Goal: Use online tool/utility: Use online tool/utility

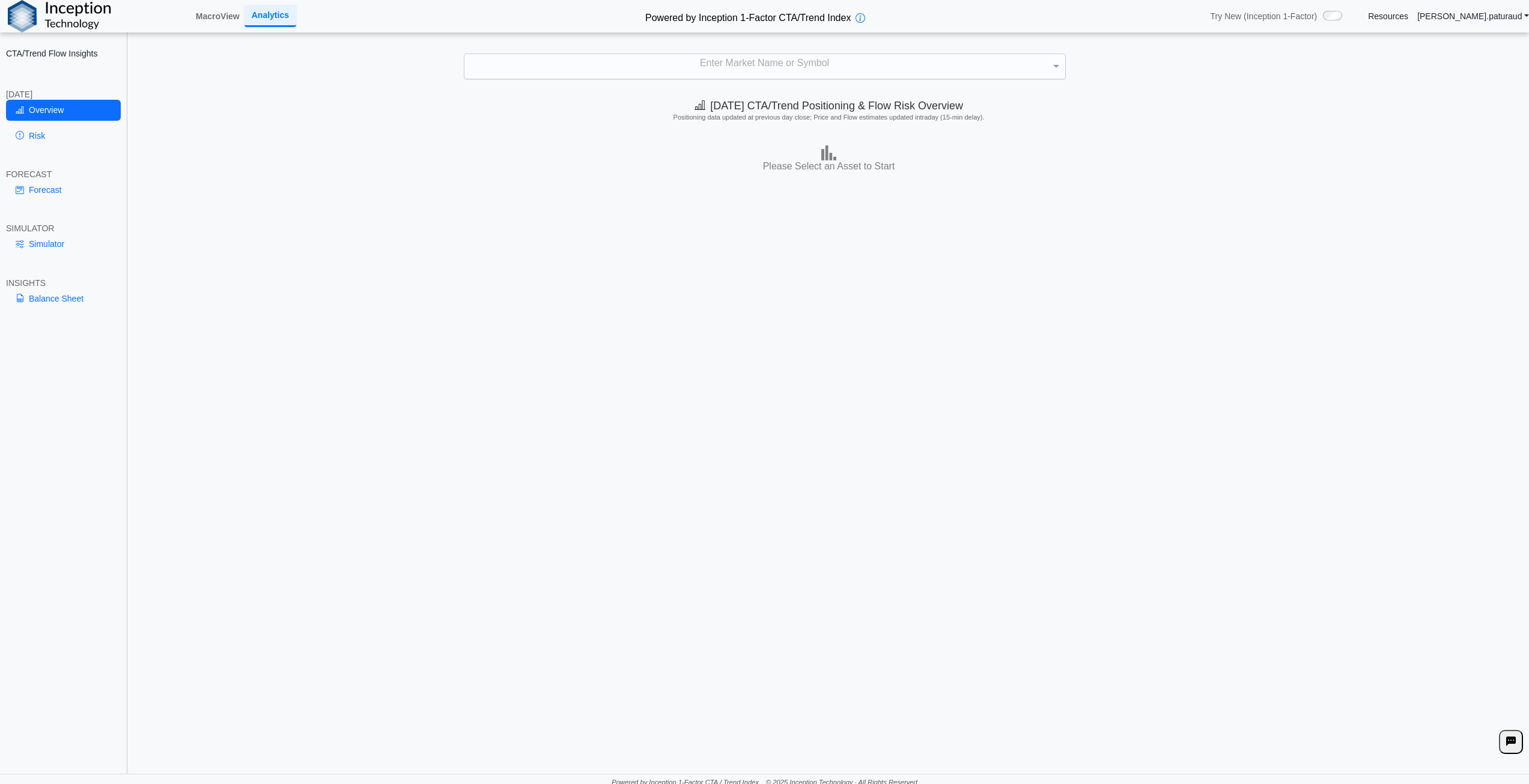
click at [735, 66] on div "Enter Market Name or Symbol" at bounding box center [764, 66] width 601 height 25
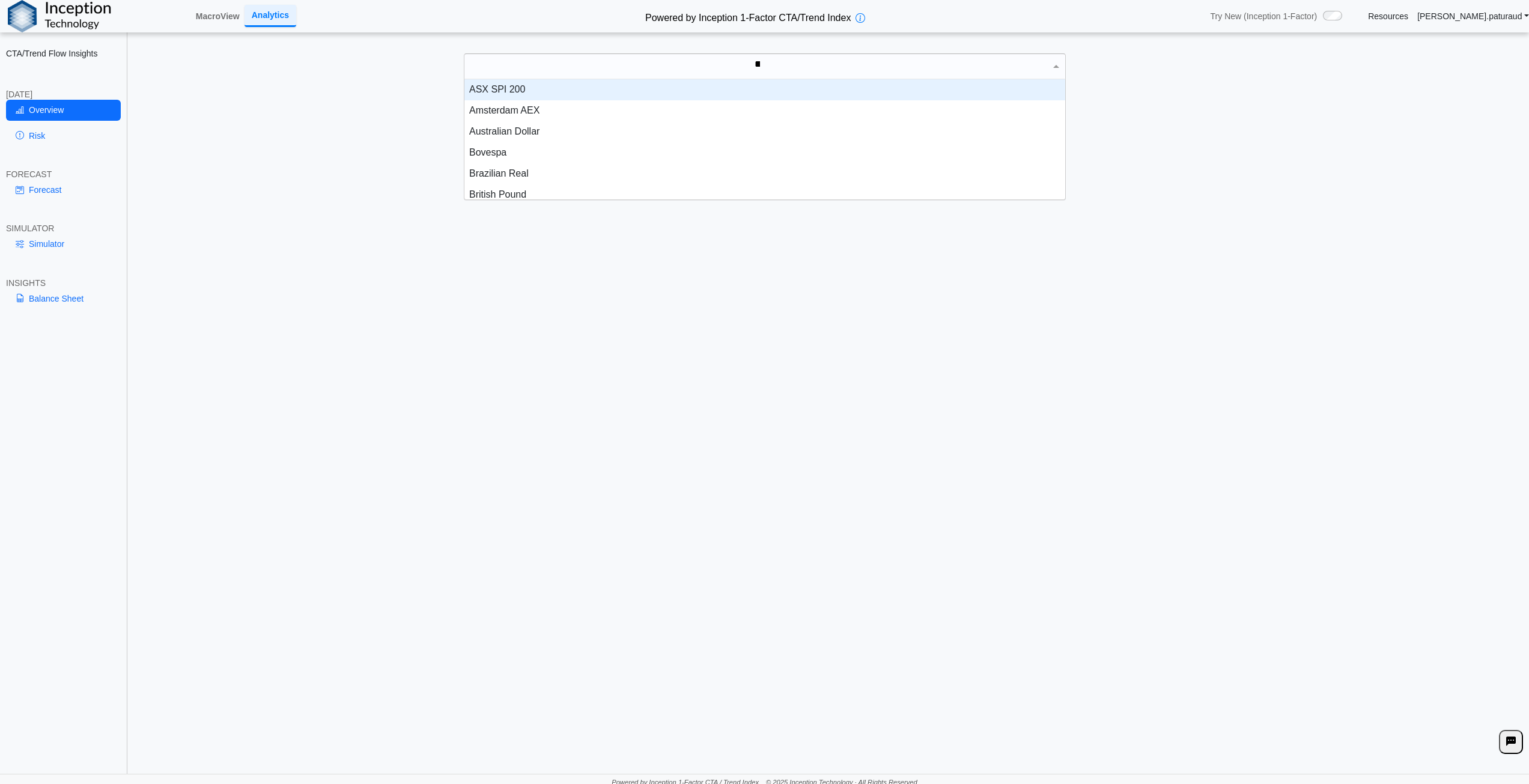
scroll to position [54, 592]
type input "*****"
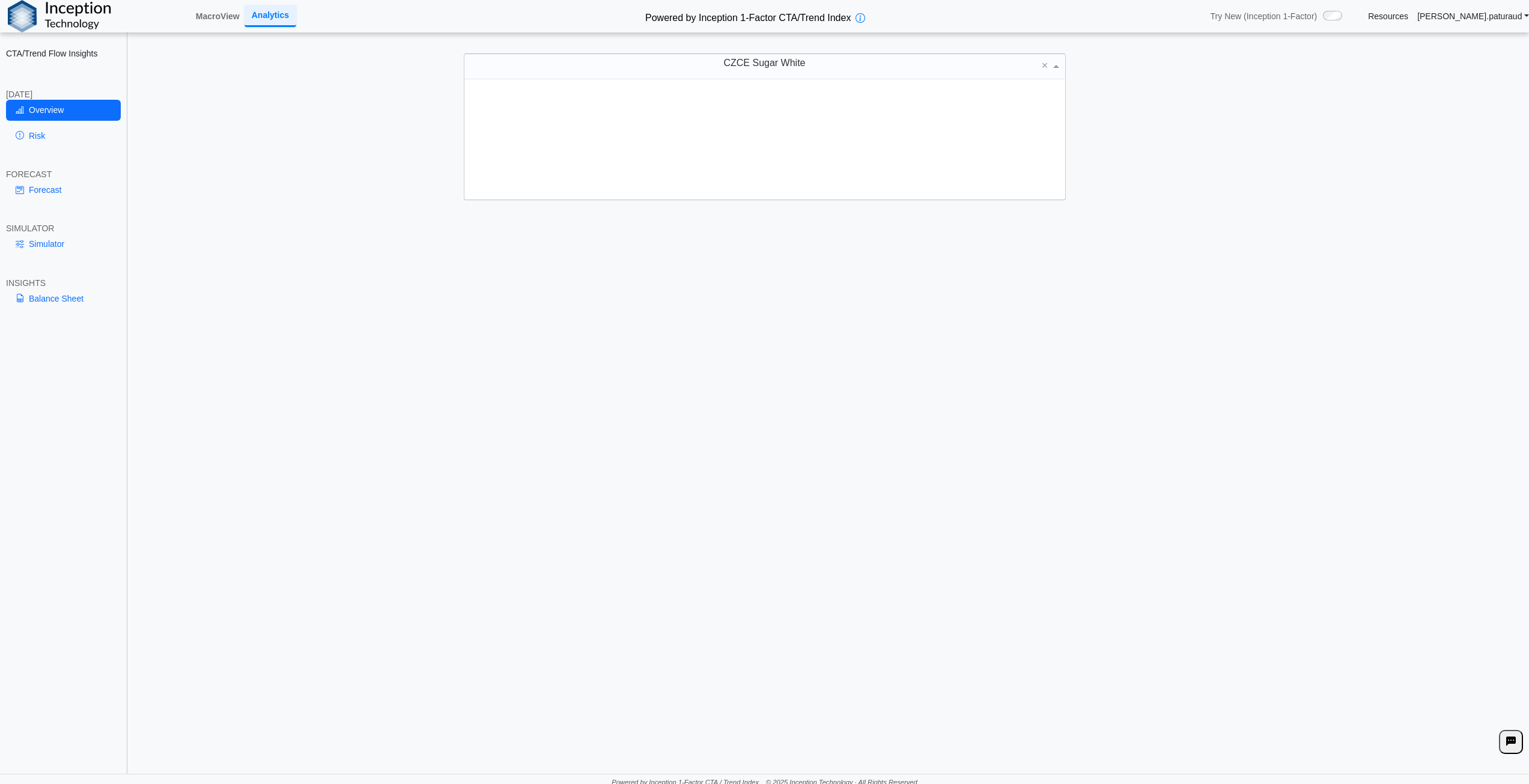
click at [735, 66] on span "CZCE Sugar White" at bounding box center [764, 63] width 82 height 10
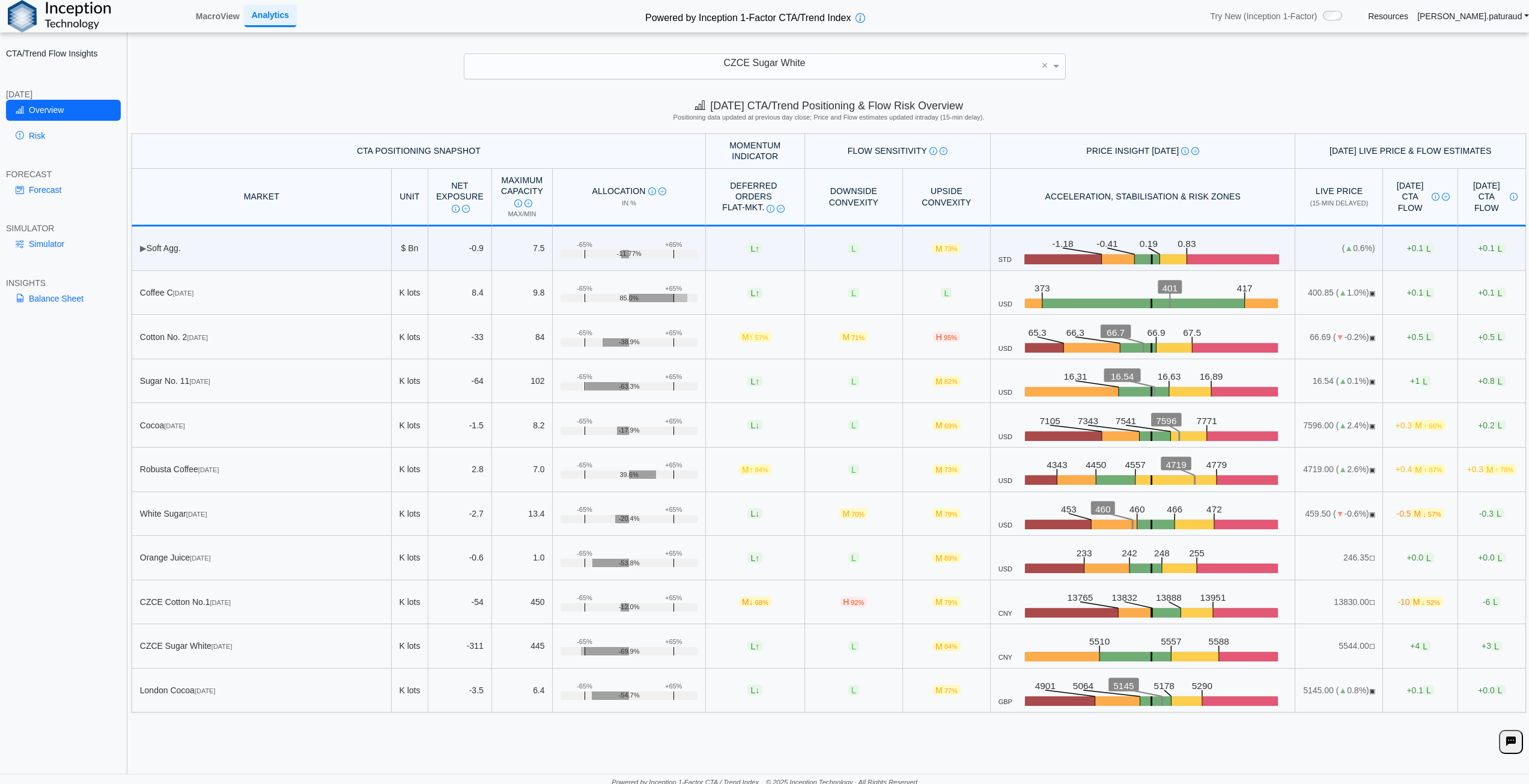
click at [1226, 100] on div "[DATE] CTA/Trend Positioning & Flow Risk Overview Positioning data updated at p…" at bounding box center [828, 112] width 1401 height 42
click at [57, 243] on link "Simulator" at bounding box center [63, 244] width 115 height 20
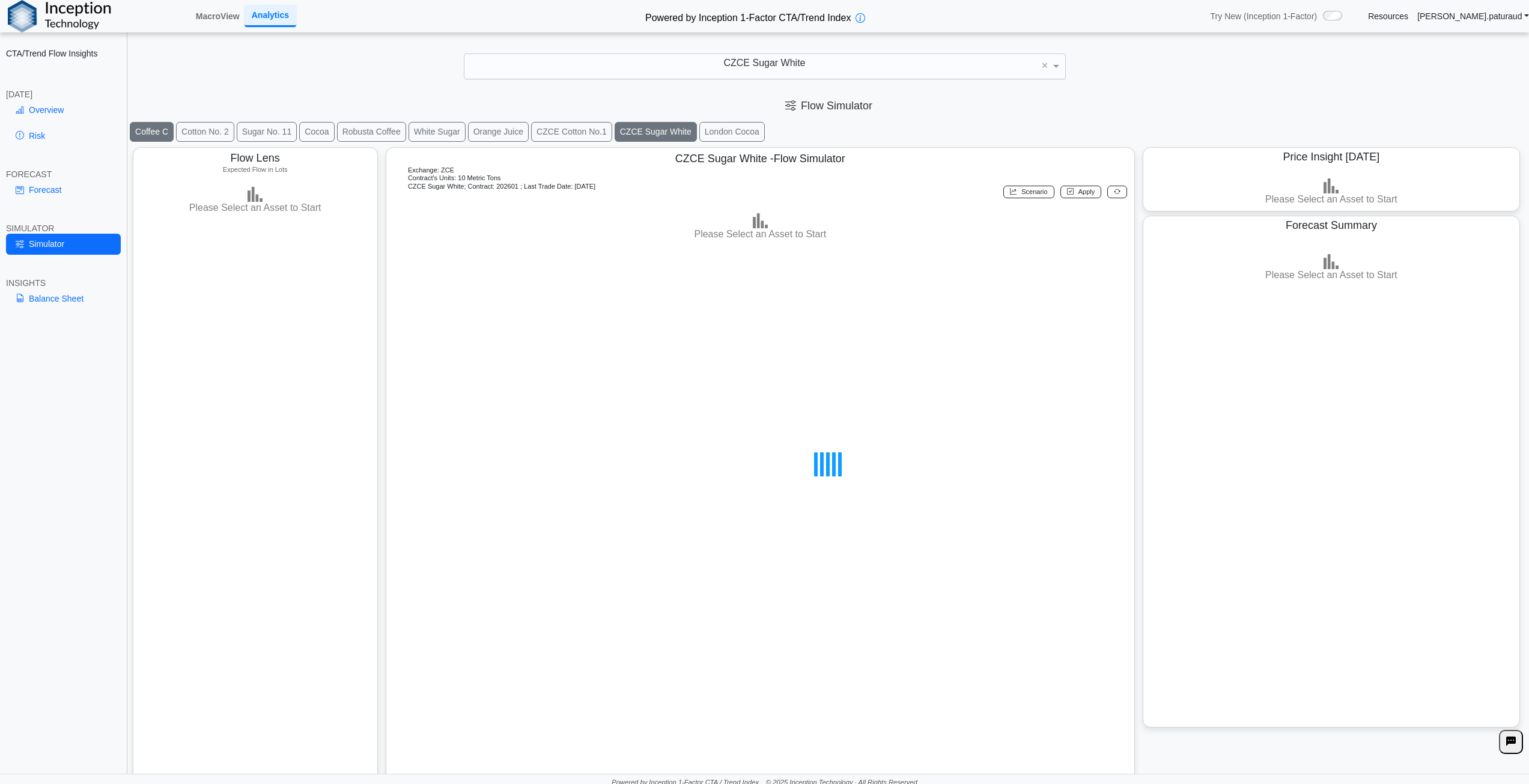
click at [146, 130] on button "Coffee C" at bounding box center [151, 132] width 44 height 20
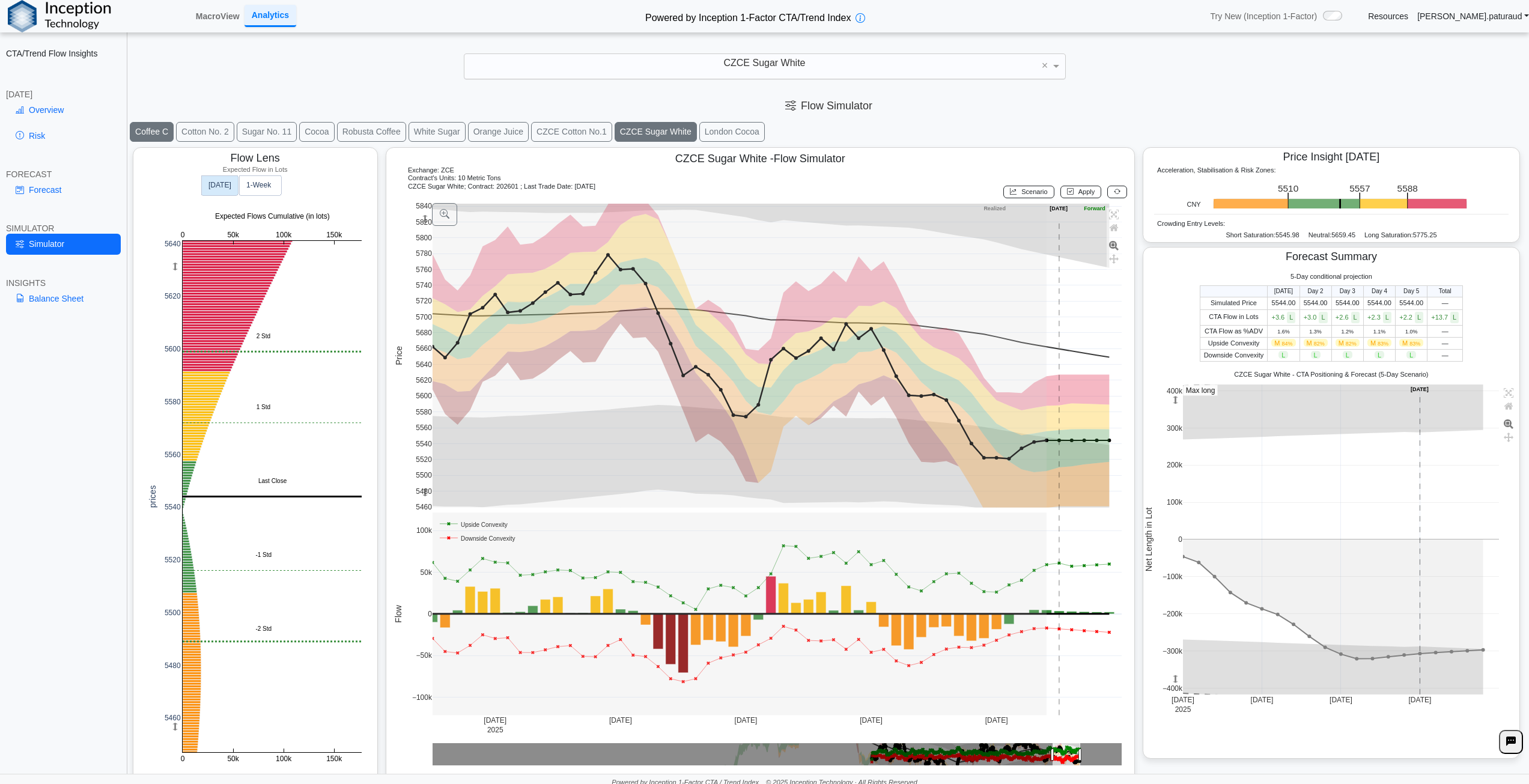
click at [172, 132] on button "Coffee C" at bounding box center [151, 132] width 44 height 20
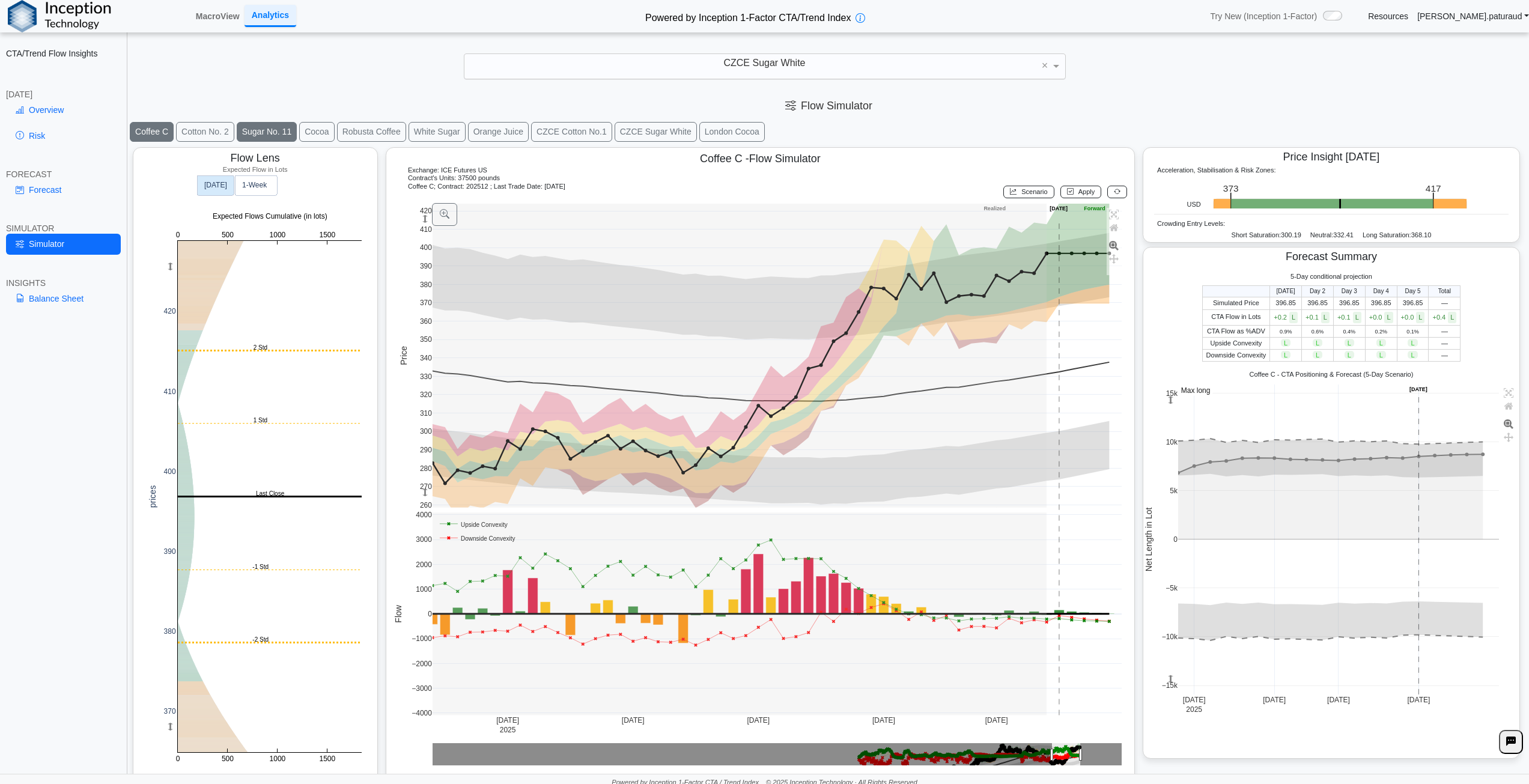
click at [265, 136] on button "Sugar No. 11" at bounding box center [267, 132] width 61 height 20
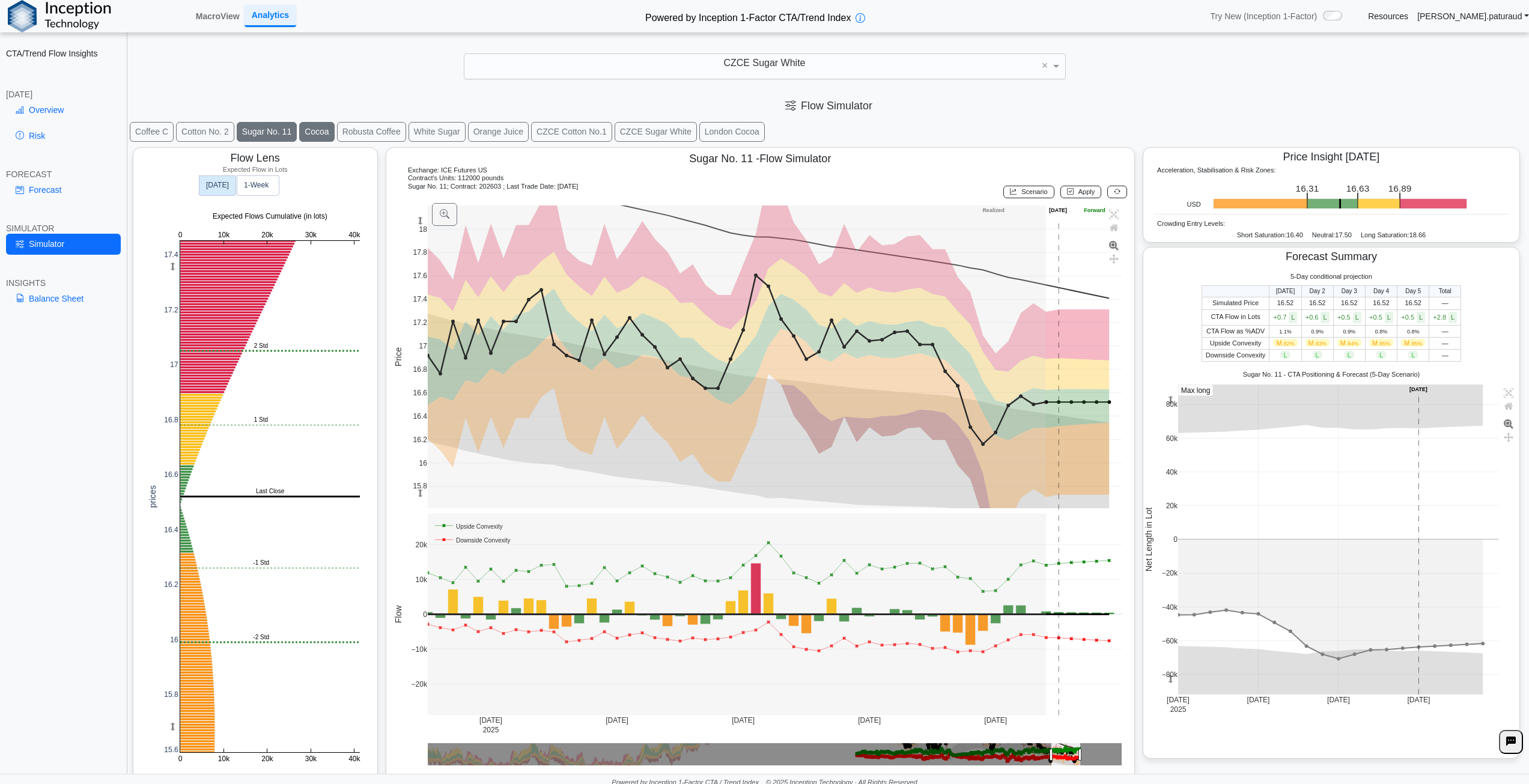
click at [312, 130] on button "Cocoa" at bounding box center [316, 132] width 35 height 20
